Goal: Information Seeking & Learning: Learn about a topic

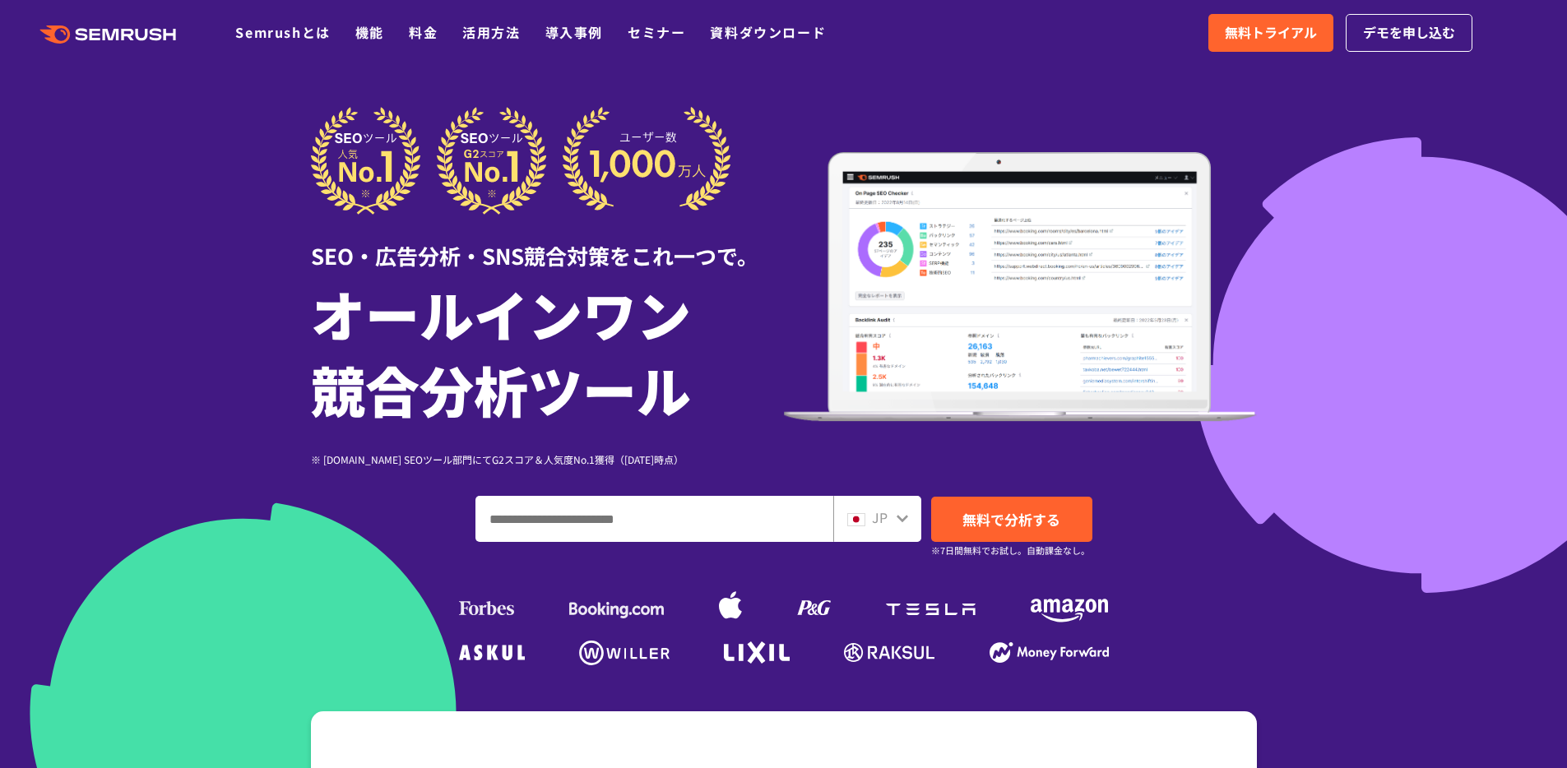
click at [378, 36] on link "機能" at bounding box center [369, 32] width 29 height 20
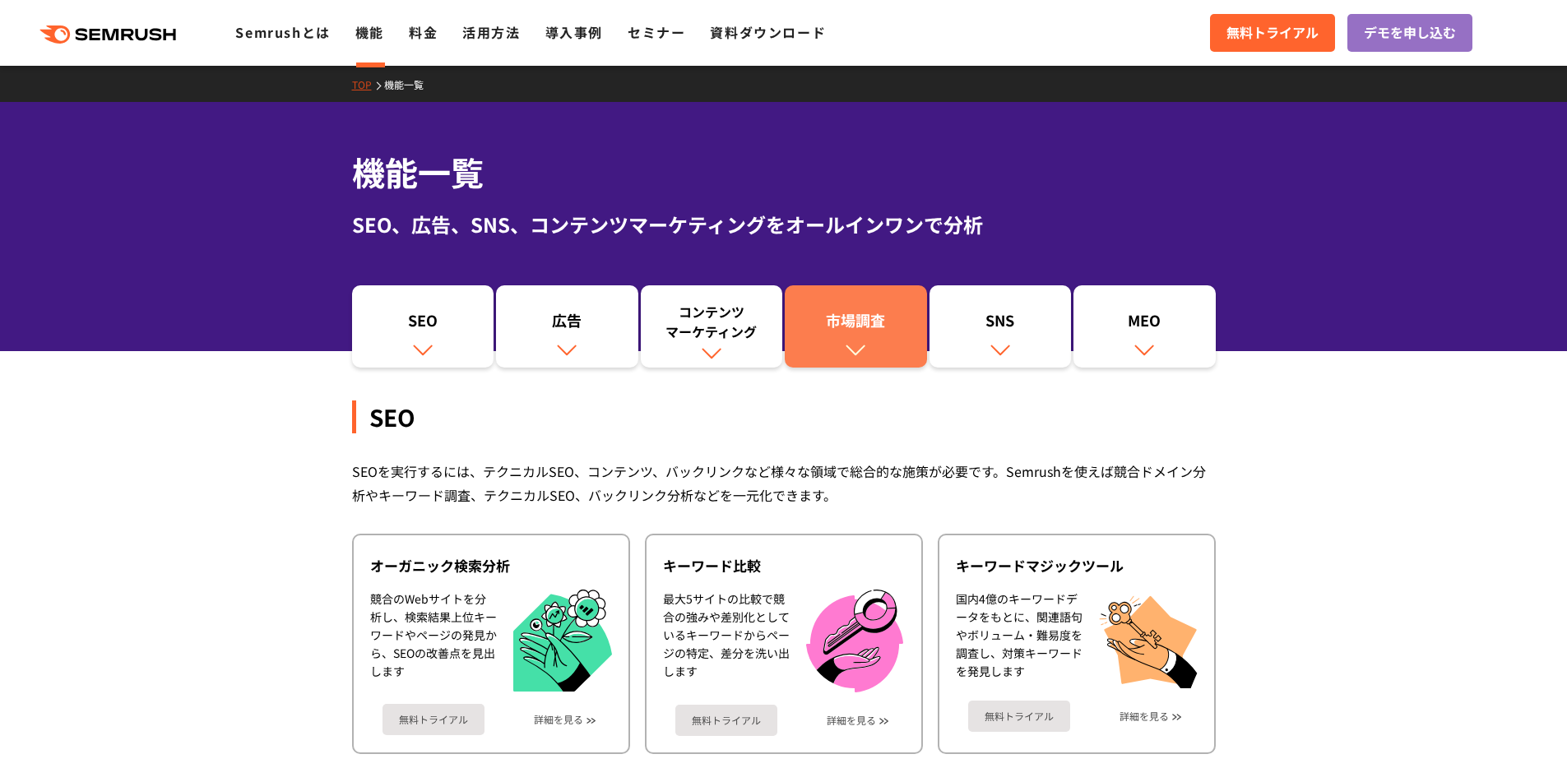
click at [856, 341] on img at bounding box center [855, 349] width 21 height 21
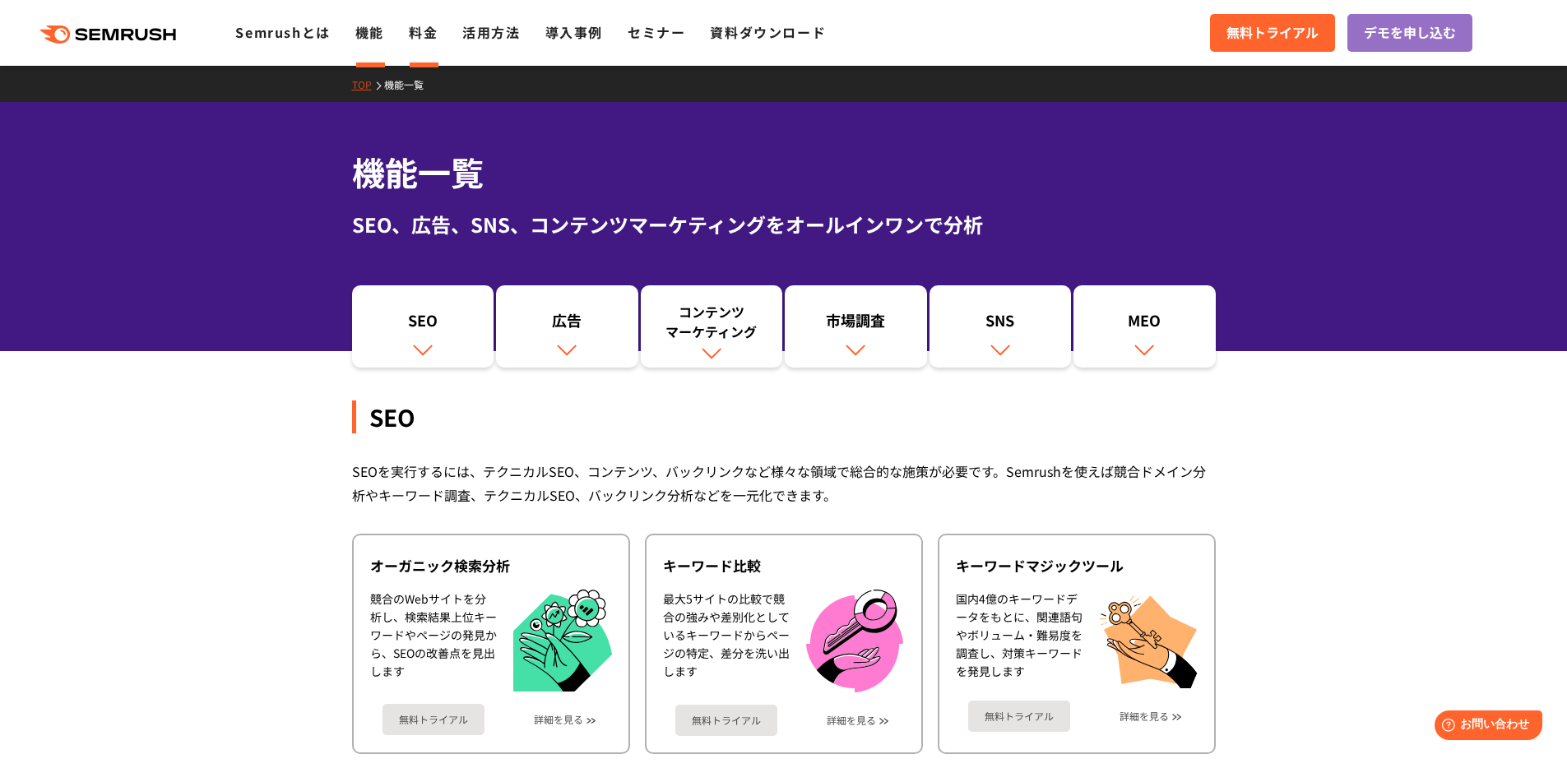
click at [414, 38] on link "料金" at bounding box center [423, 32] width 29 height 20
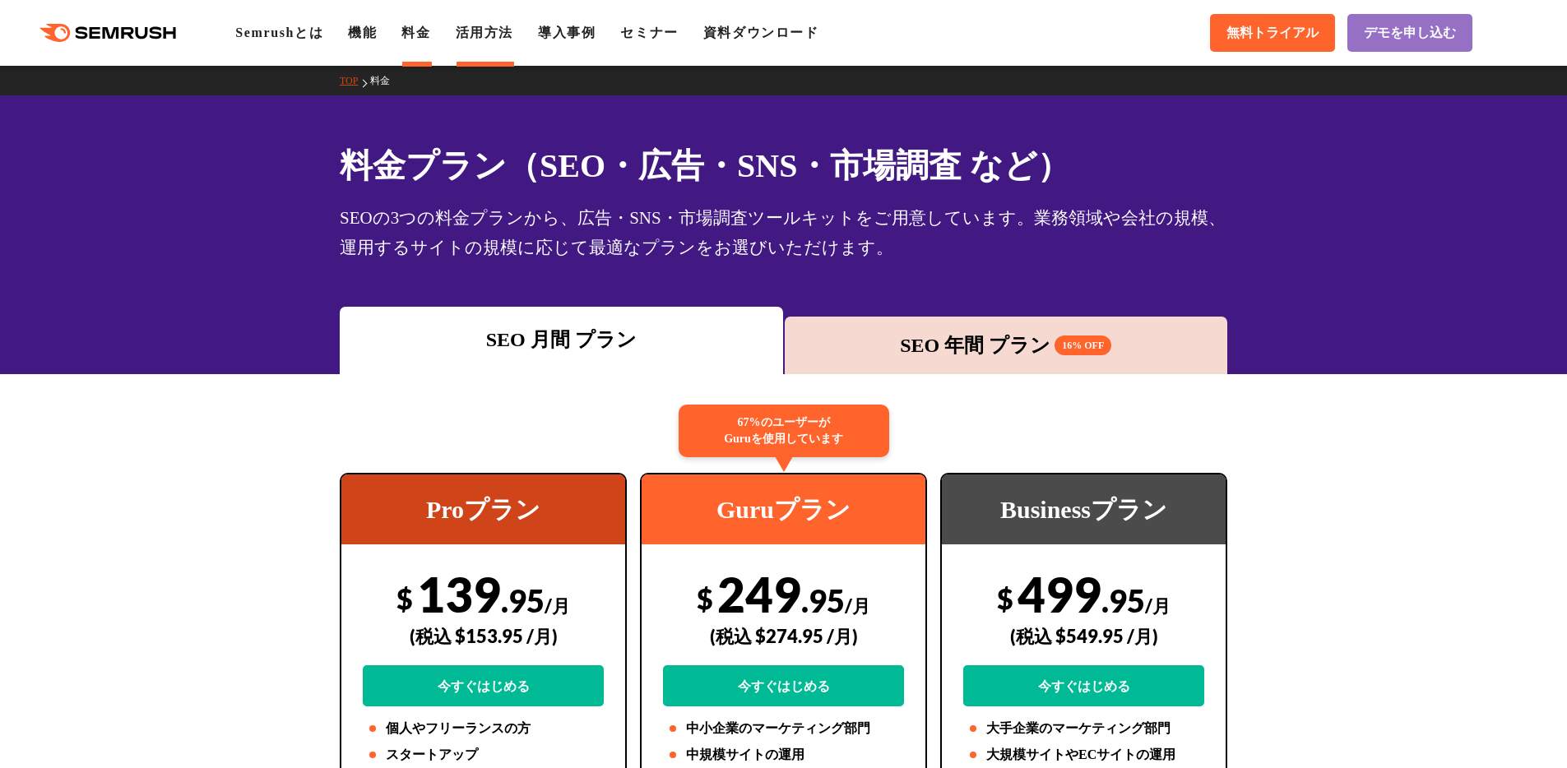
click at [488, 30] on link "活用方法" at bounding box center [485, 32] width 58 height 14
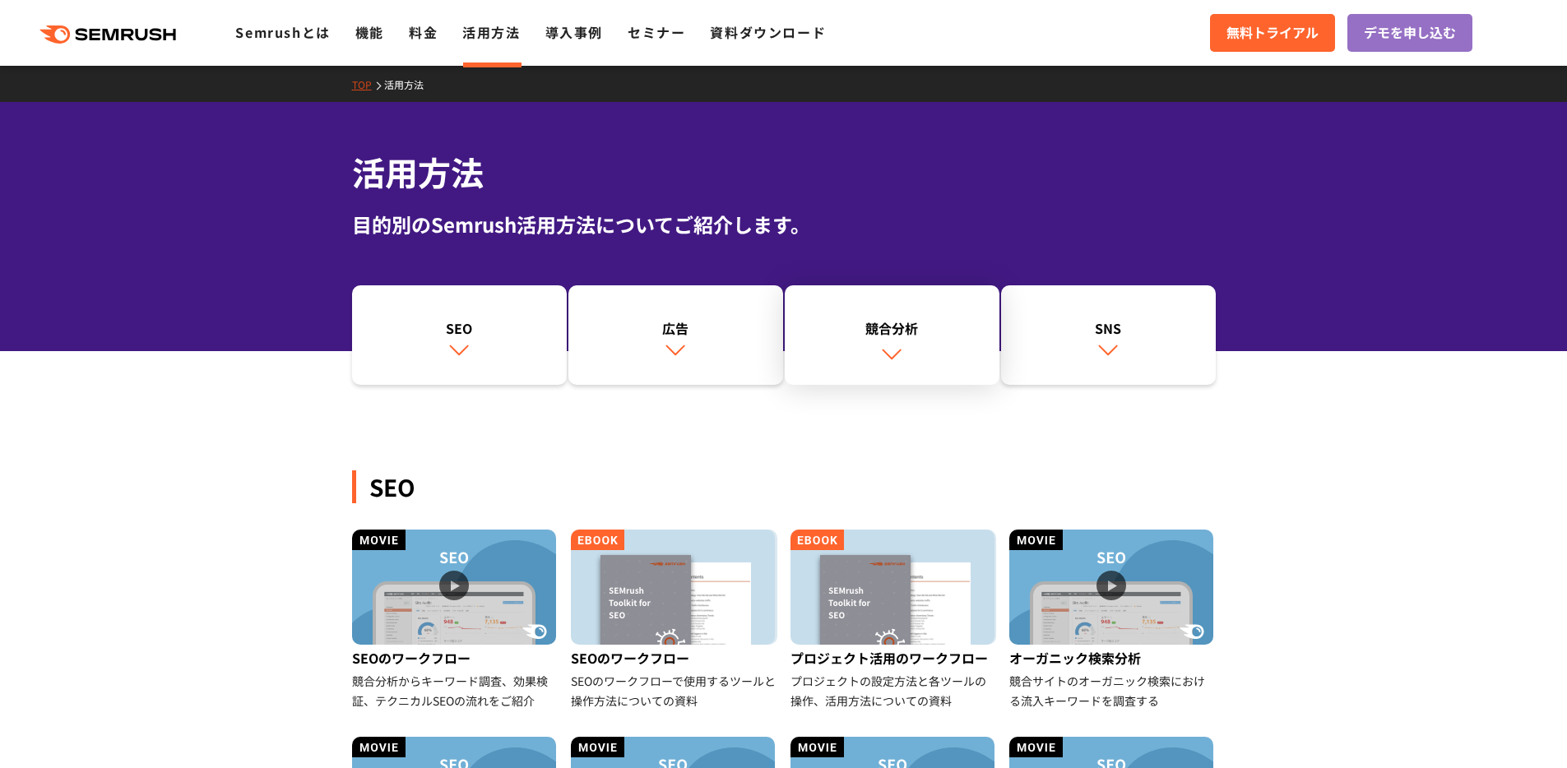
click at [885, 326] on div "競合分析" at bounding box center [892, 328] width 198 height 20
click at [595, 47] on div ".cls {fill: #FF642D;} .cls {fill: #FF642D;} Semrushとは 機能 料金 活用方法 導入事例 セミナー 資料ダウ…" at bounding box center [783, 32] width 1567 height 49
click at [593, 43] on div ".cls {fill: #FF642D;} .cls {fill: #FF642D;} Semrushとは 機能 料金 活用方法 導入事例 セミナー 資料ダウ…" at bounding box center [425, 32] width 850 height 21
click at [580, 30] on link "導入事例" at bounding box center [574, 32] width 58 height 20
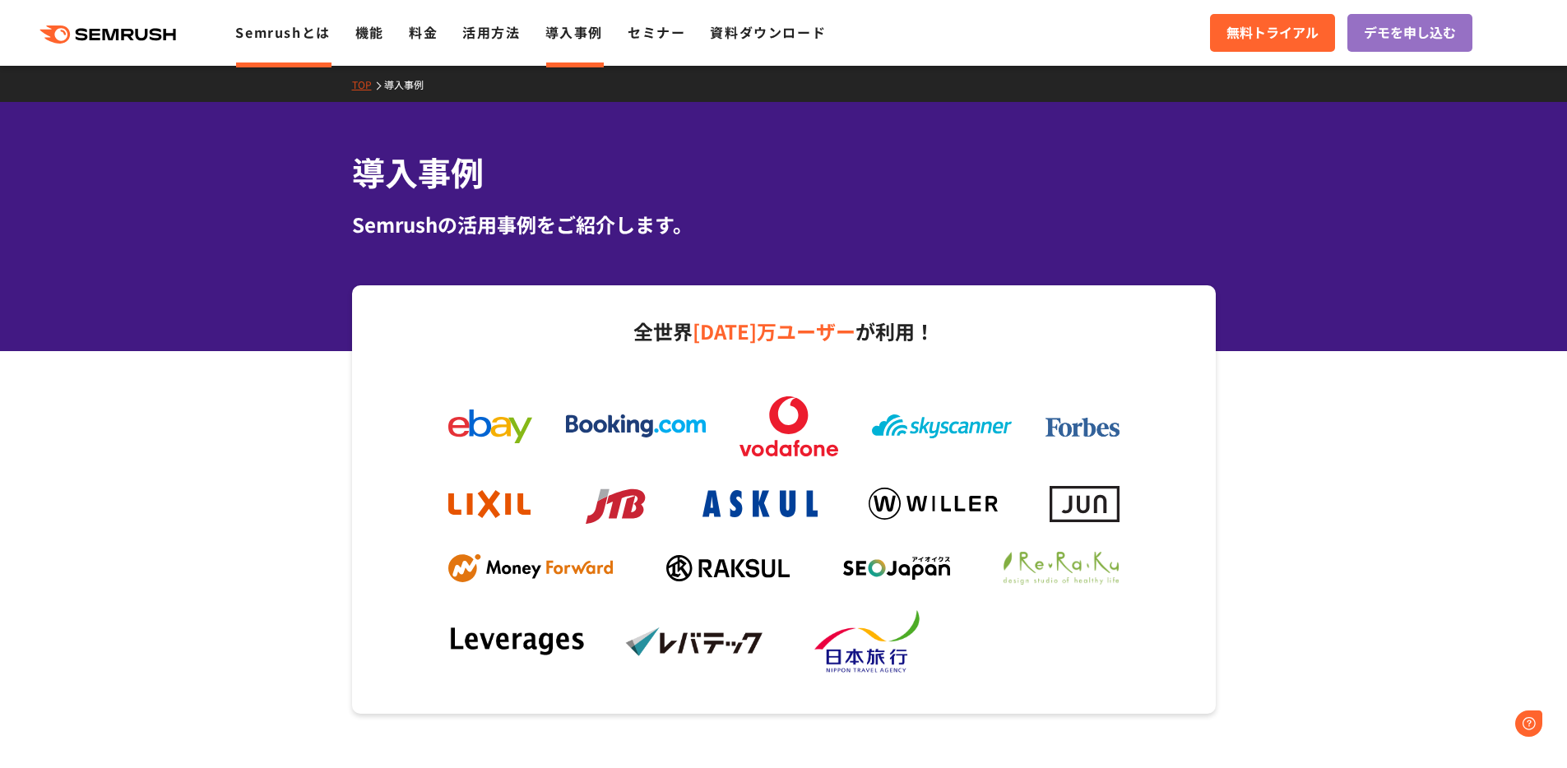
click at [306, 40] on link "Semrushとは" at bounding box center [282, 32] width 95 height 20
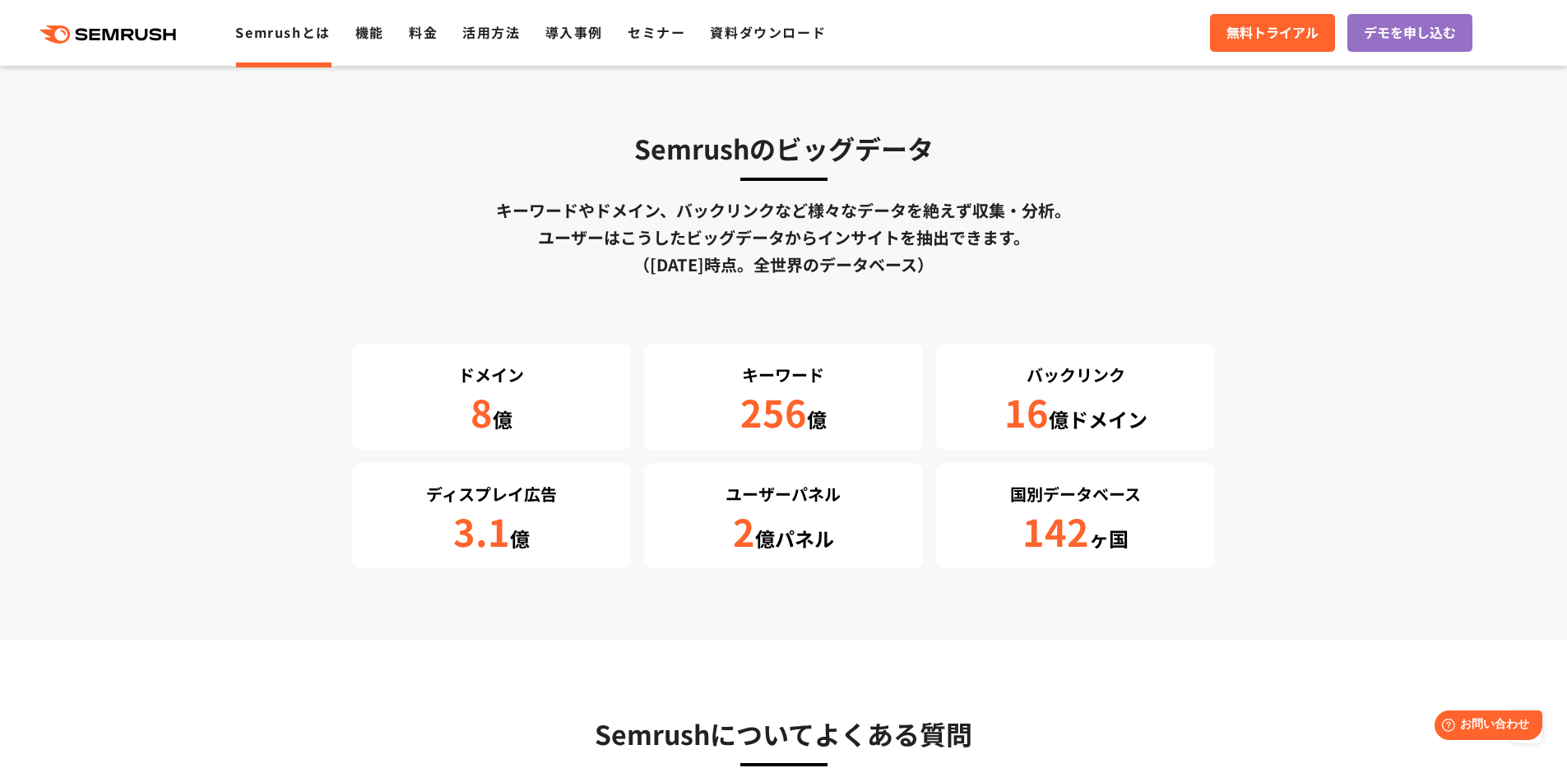
scroll to position [2789, 0]
